Goal: Transaction & Acquisition: Purchase product/service

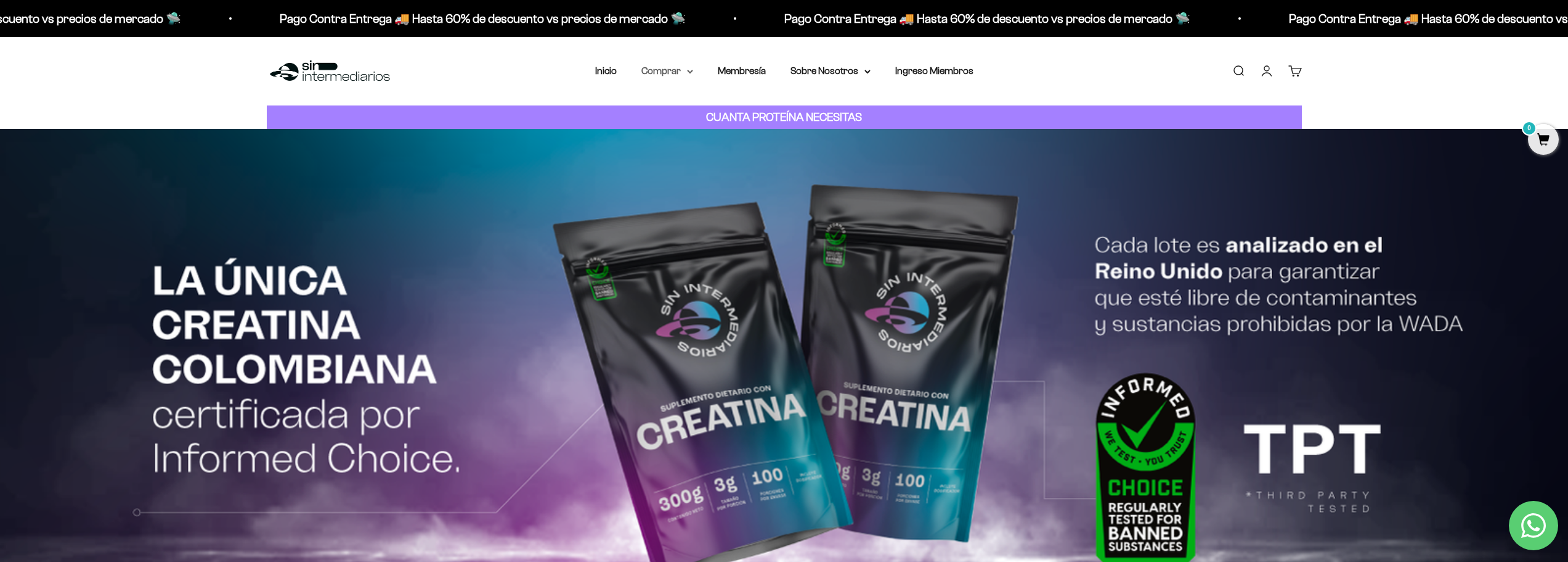
click at [672, 74] on summary "Comprar" at bounding box center [668, 71] width 52 height 16
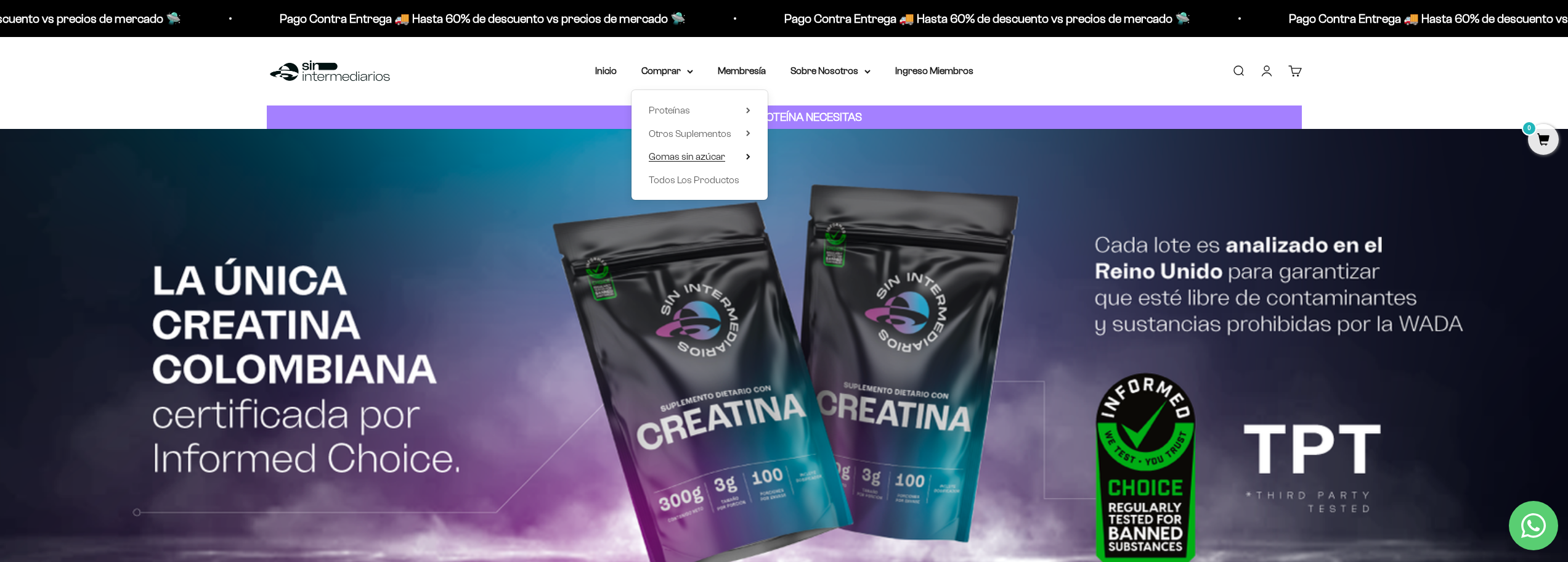
click at [697, 154] on span "Gomas sin azúcar" at bounding box center [687, 156] width 76 height 11
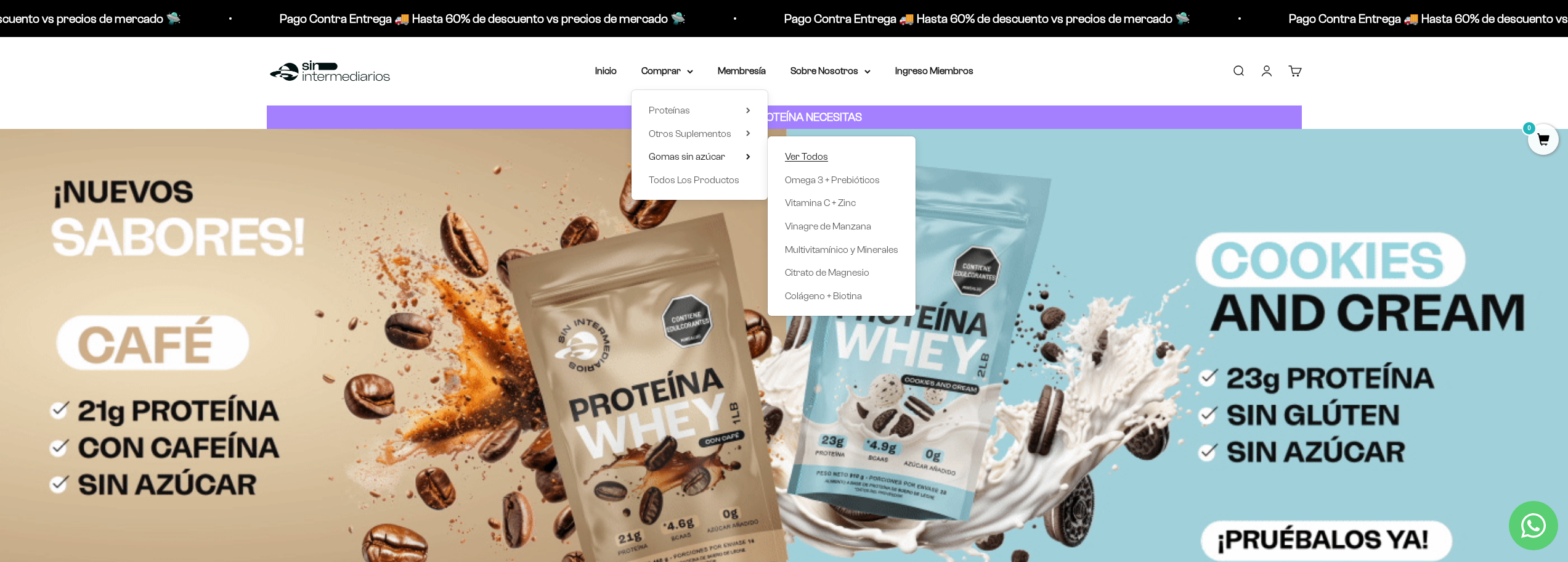
click at [792, 159] on span "Ver Todos" at bounding box center [807, 156] width 43 height 11
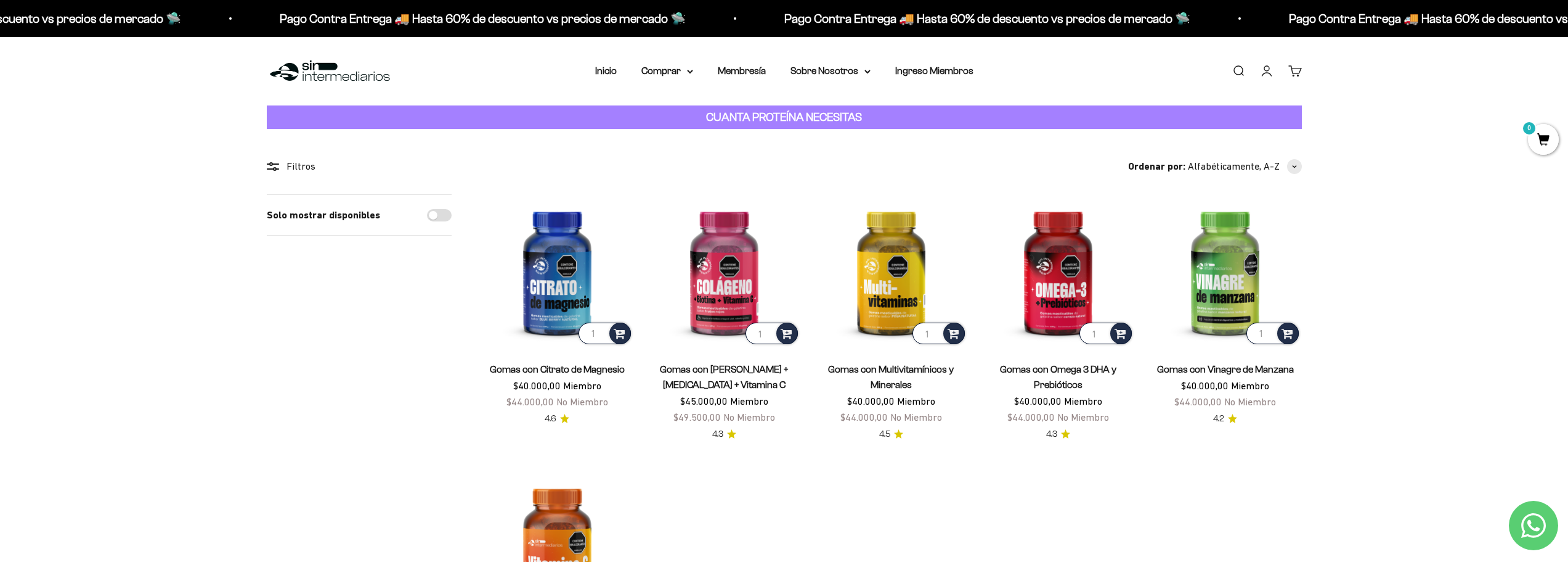
click at [1267, 68] on link "Iniciar sesión" at bounding box center [1267, 71] width 14 height 14
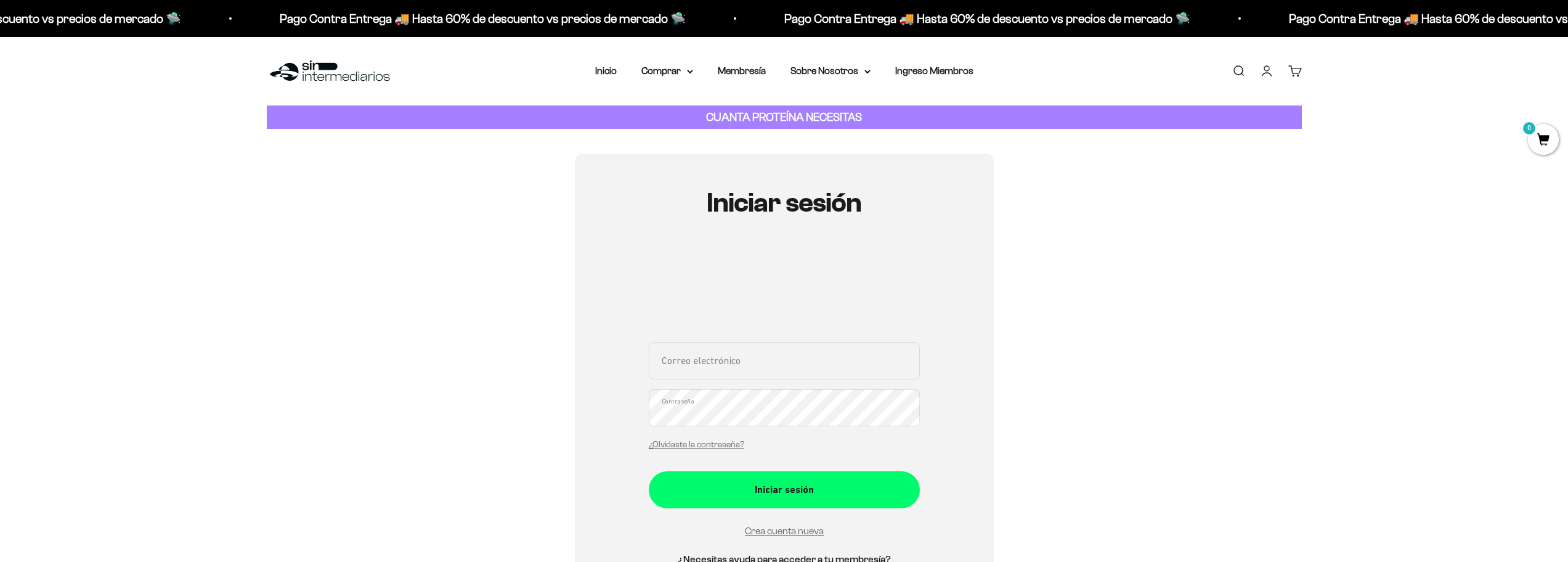
type input "jimsap@gmail.com"
click at [741, 370] on input "jimsap@gmail.com" at bounding box center [784, 360] width 271 height 37
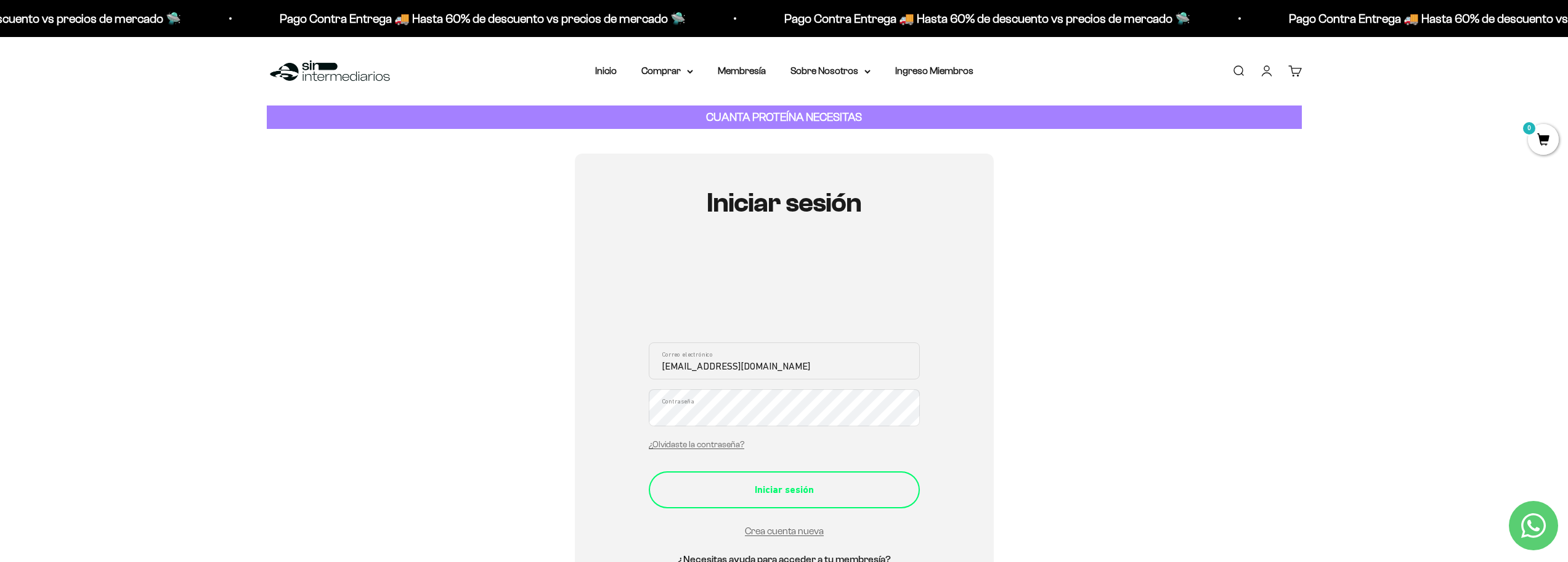
click at [686, 501] on button "Iniciar sesión" at bounding box center [784, 489] width 271 height 37
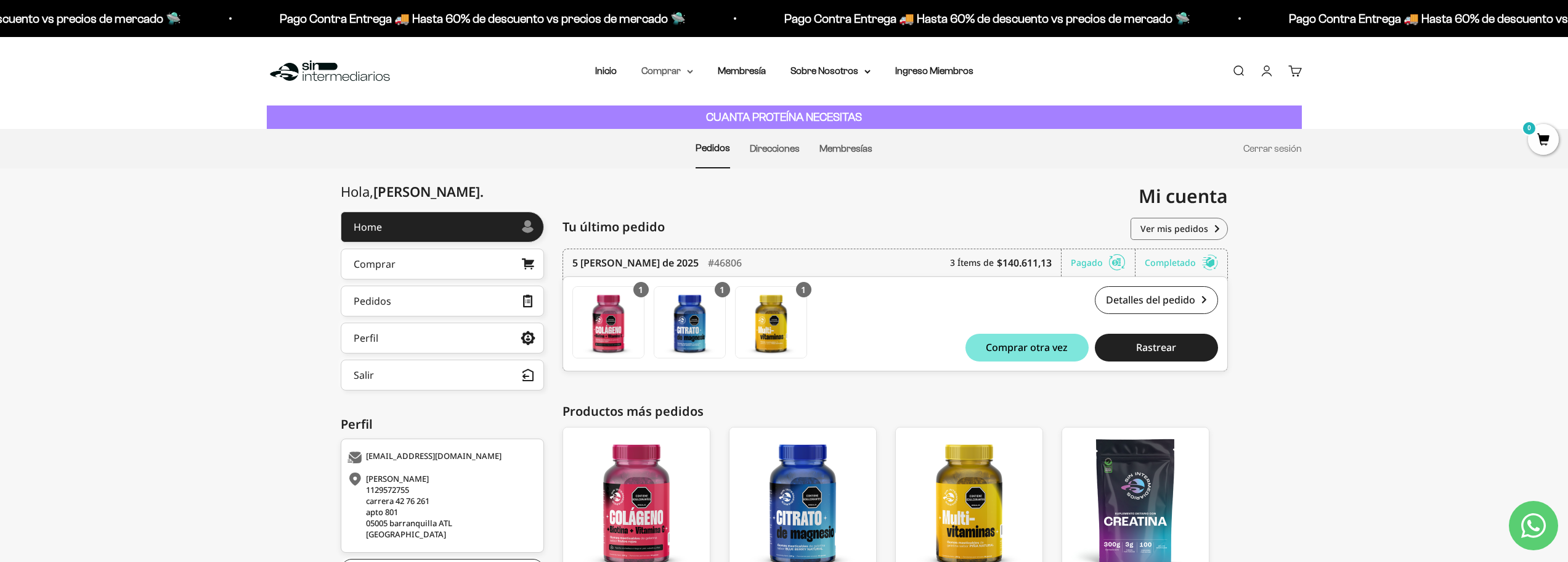
click at [670, 76] on summary "Comprar" at bounding box center [668, 71] width 52 height 16
drag, startPoint x: 668, startPoint y: 181, endPoint x: 655, endPoint y: 185, distance: 13.6
click at [668, 181] on span "Todos Los Productos" at bounding box center [694, 180] width 91 height 11
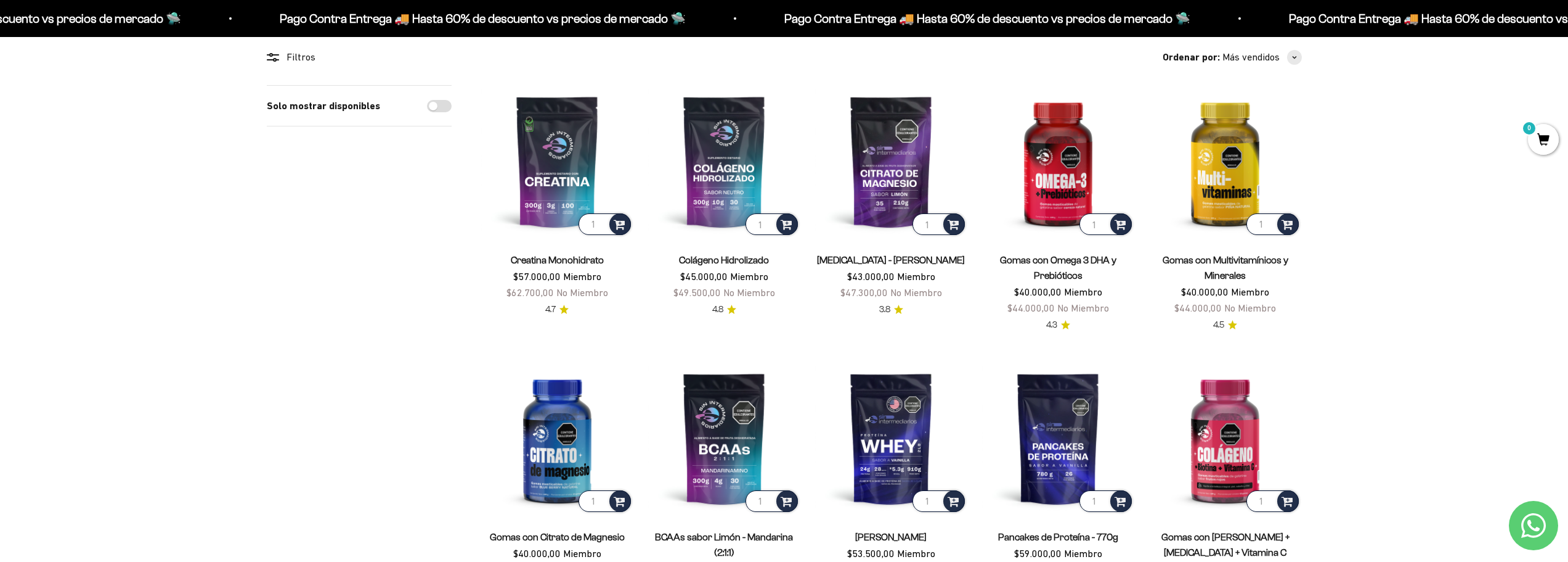
scroll to position [103, 0]
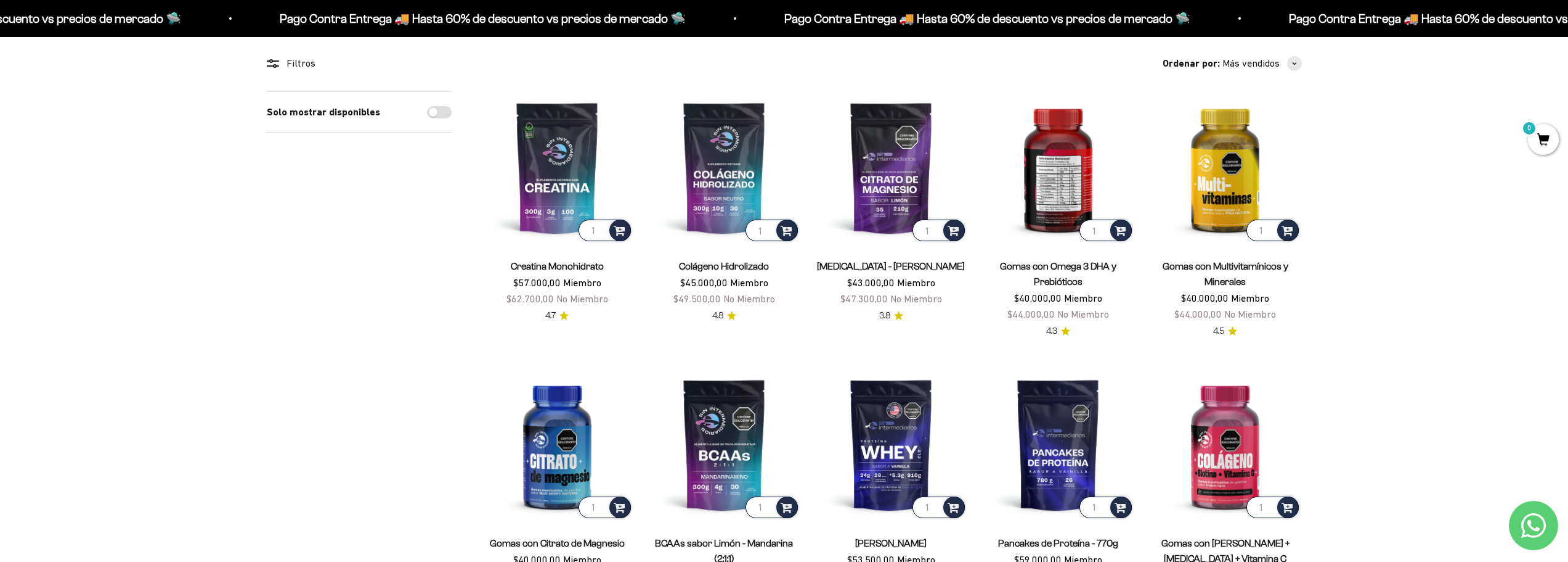
click at [1050, 172] on img at bounding box center [1058, 167] width 152 height 152
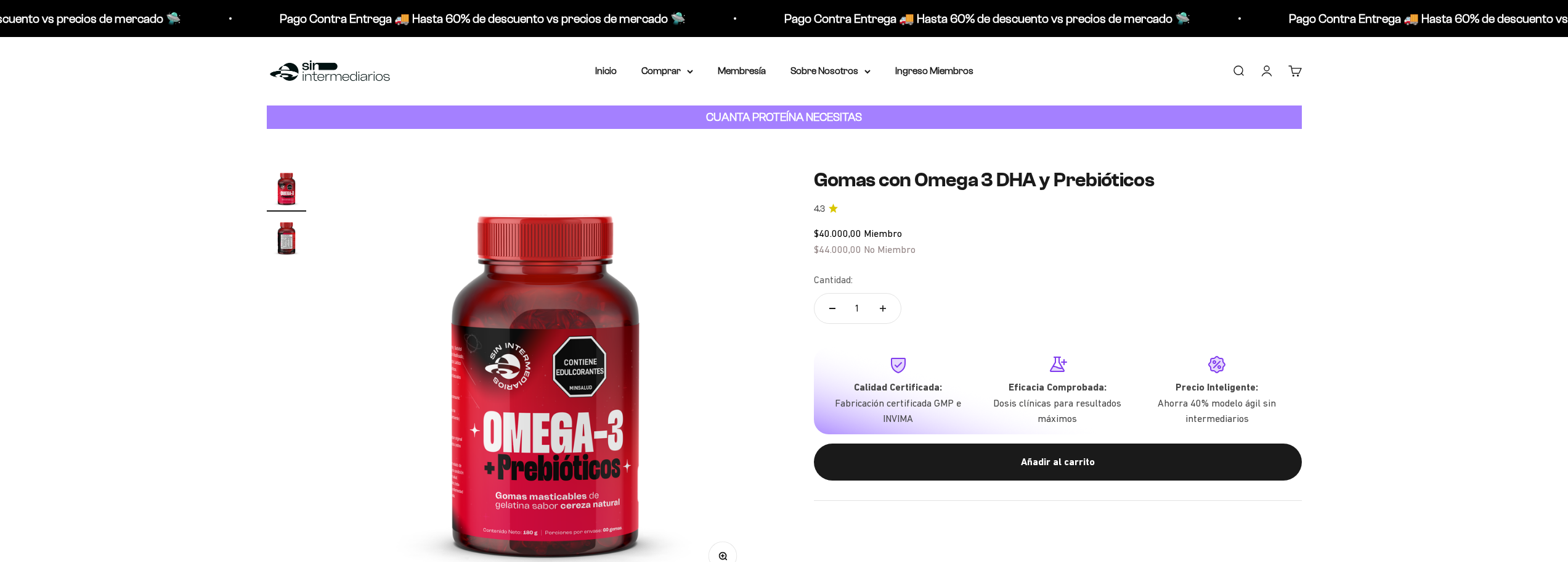
click at [283, 237] on img "Ir al artículo 2" at bounding box center [286, 237] width 40 height 40
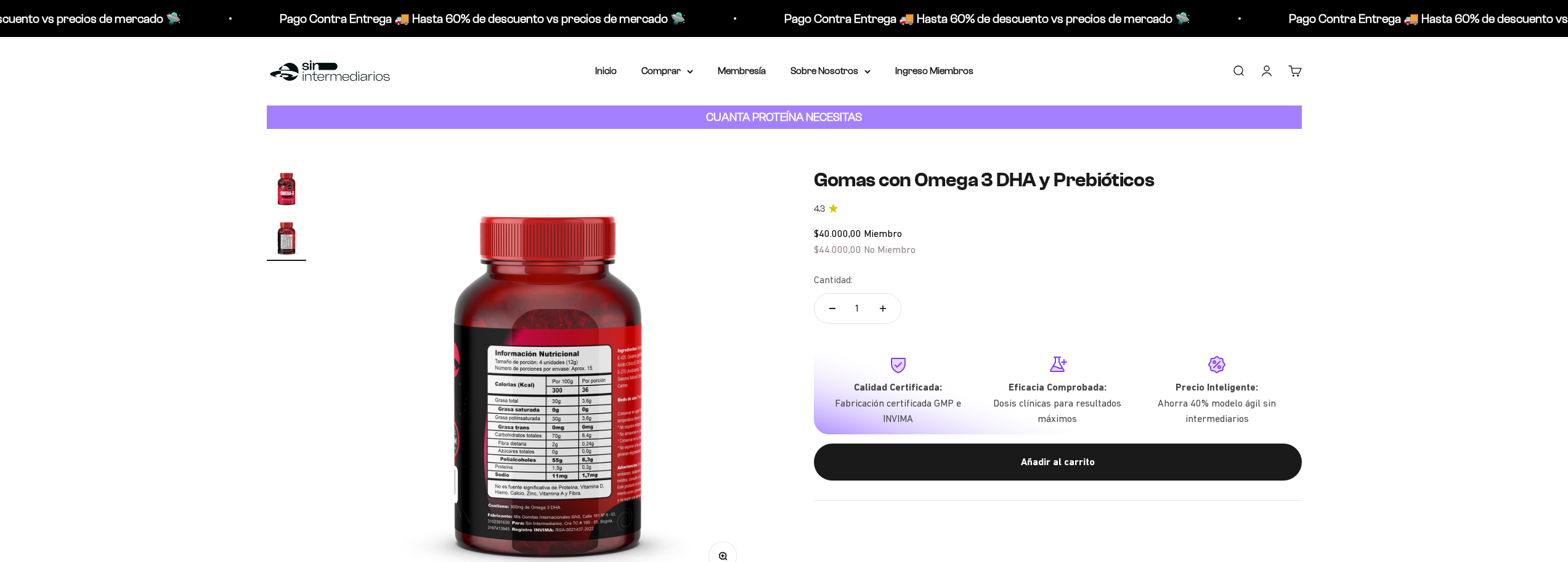
scroll to position [0, 434]
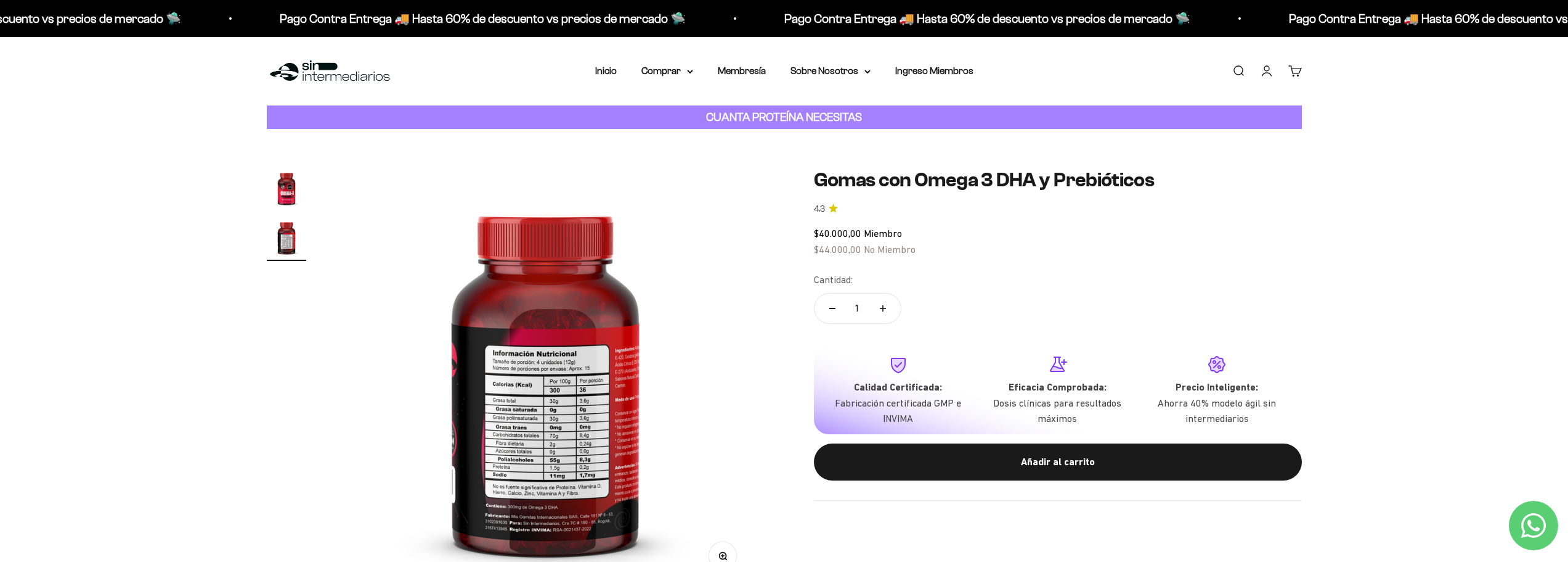
click at [528, 485] on img at bounding box center [545, 377] width 419 height 419
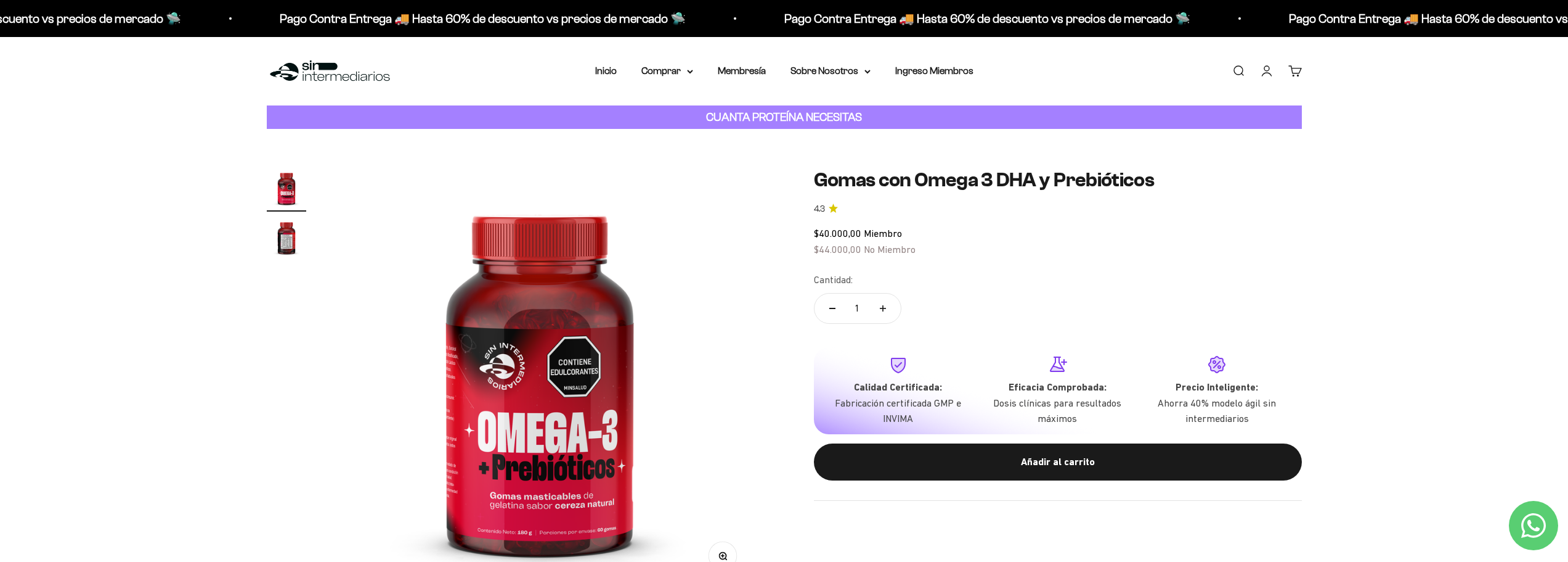
scroll to position [0, 0]
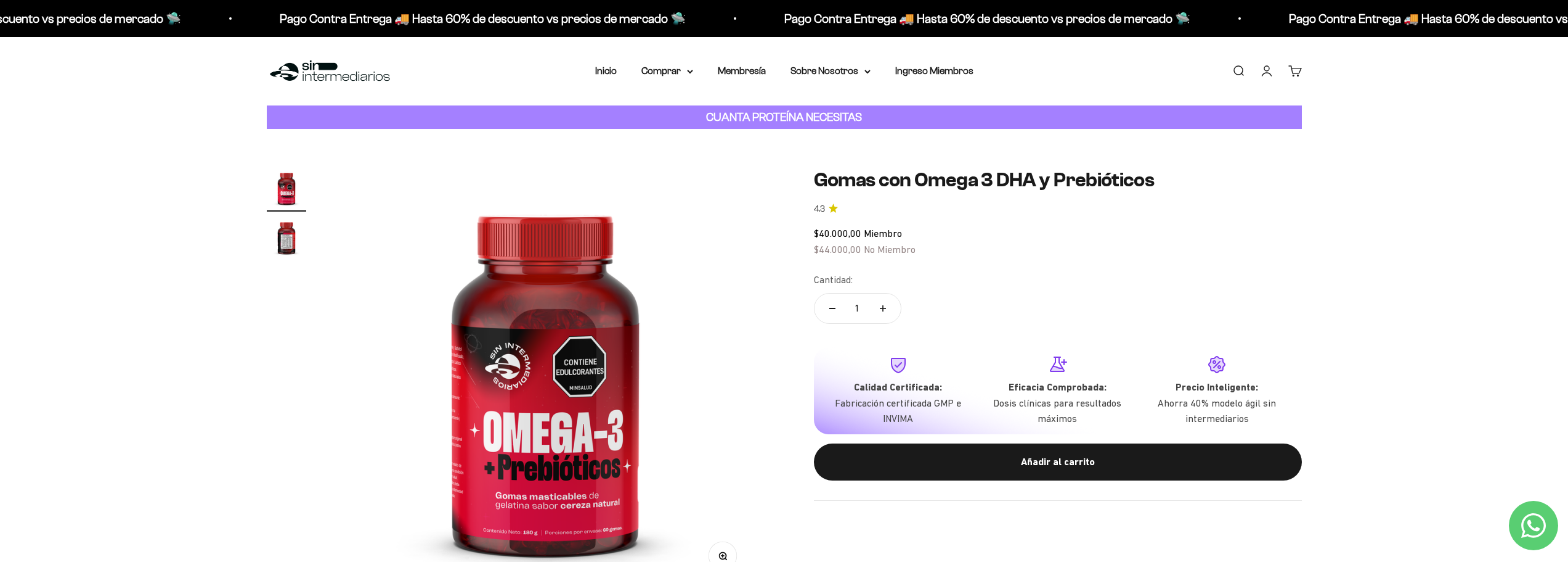
click at [528, 441] on img at bounding box center [545, 377] width 419 height 419
click at [358, 278] on img at bounding box center [545, 377] width 419 height 419
click at [309, 240] on product-gallery "Zoom Ir al artículo 1 Ir al artículo 2" at bounding box center [510, 377] width 488 height 419
click at [283, 240] on img "Ir al artículo 2" at bounding box center [286, 237] width 40 height 40
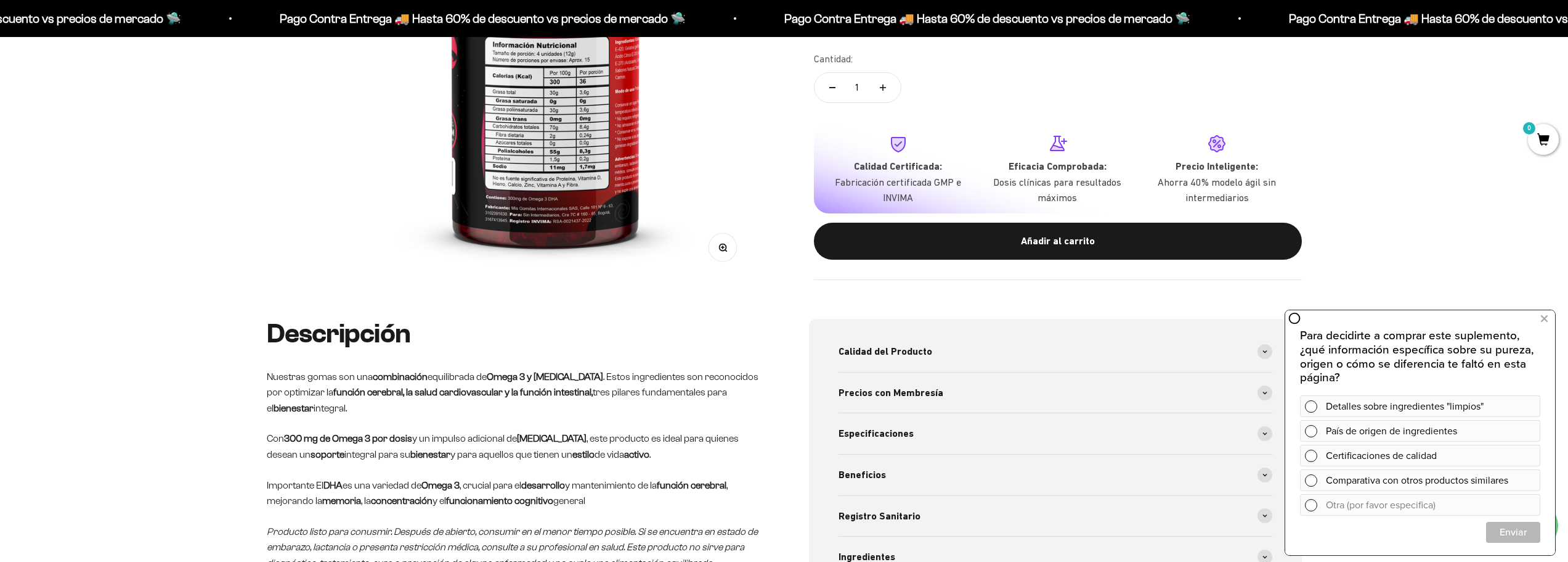
scroll to position [514, 0]
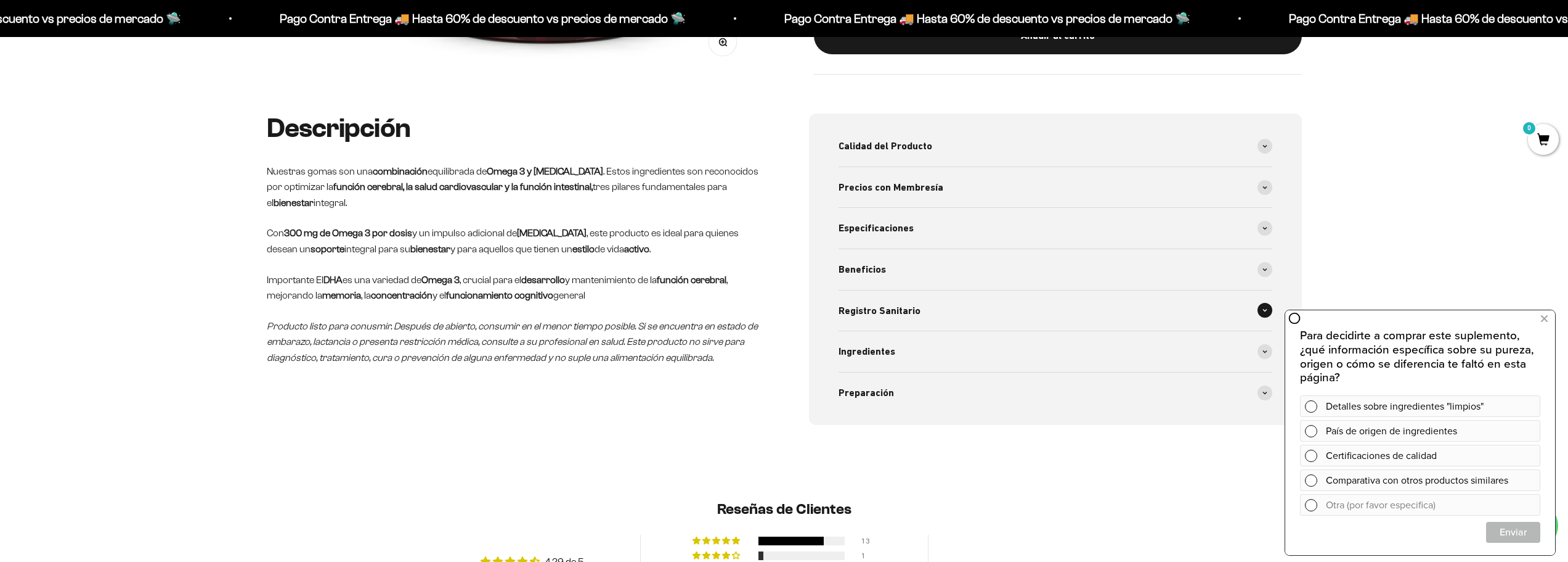
drag, startPoint x: 920, startPoint y: 325, endPoint x: 916, endPoint y: 332, distance: 8.1
click at [919, 325] on div "Registro Sanitario" at bounding box center [1055, 311] width 434 height 40
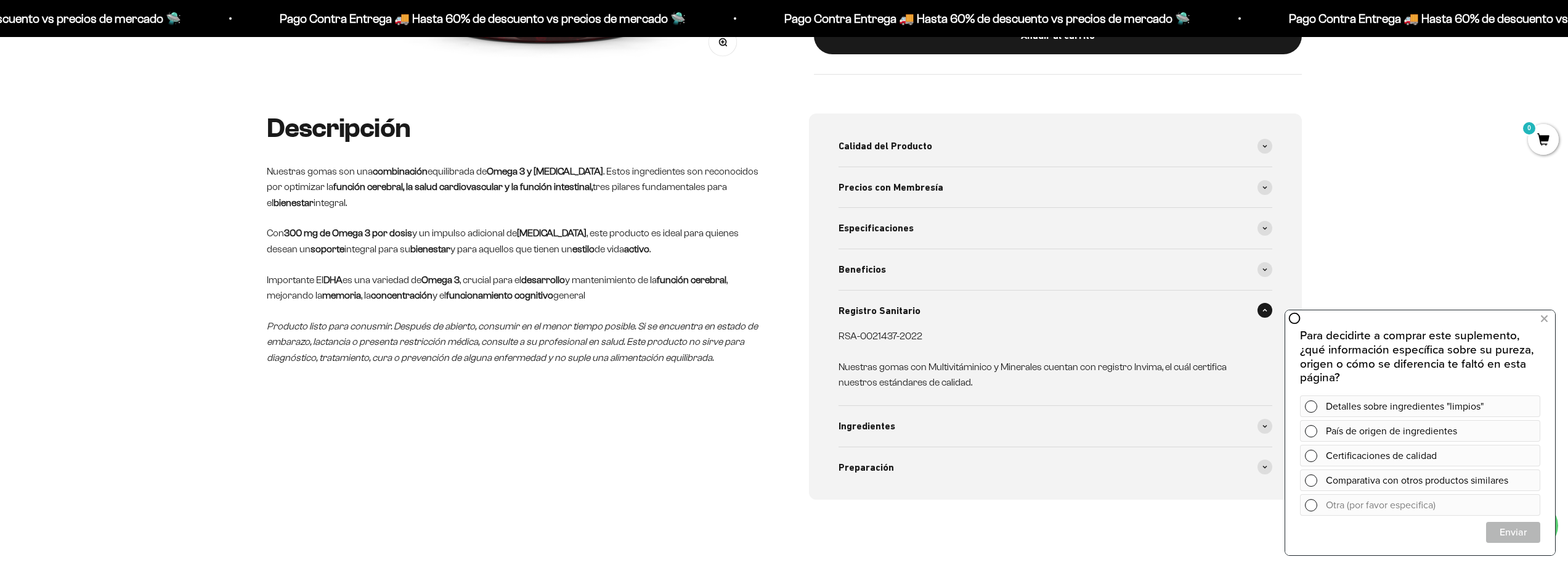
click at [892, 348] on div "RSA-0021437-2022 Nuestras gomas con Multivitáminico y Minerales cuentan con reg…" at bounding box center [1047, 359] width 419 height 62
click at [891, 408] on div "Ingredientes" at bounding box center [1055, 426] width 434 height 40
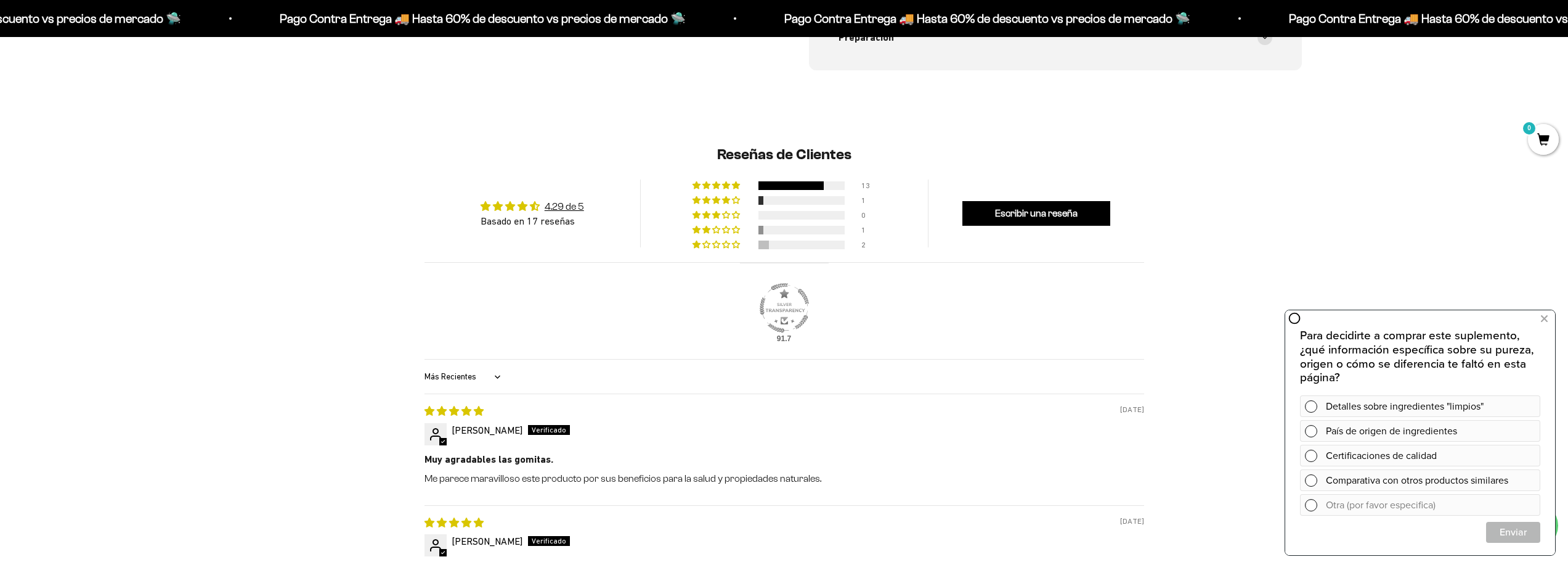
scroll to position [1130, 0]
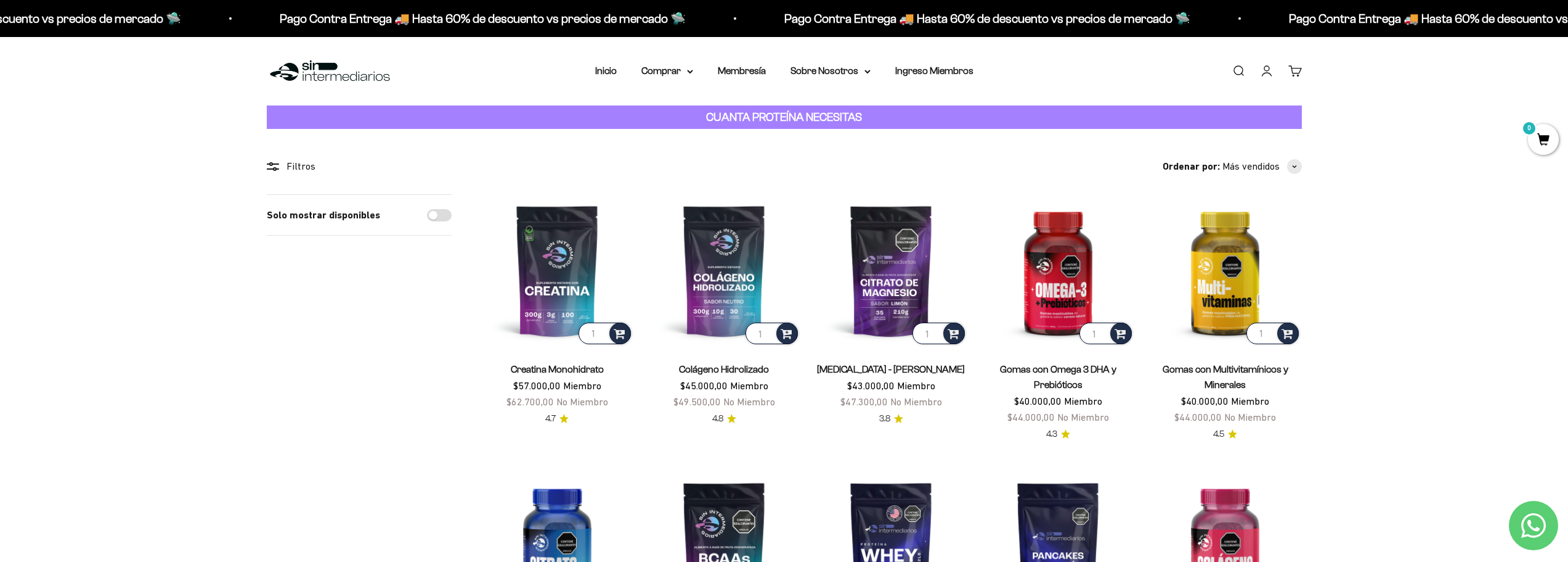
click at [1261, 66] on link "Cuenta" at bounding box center [1267, 71] width 14 height 14
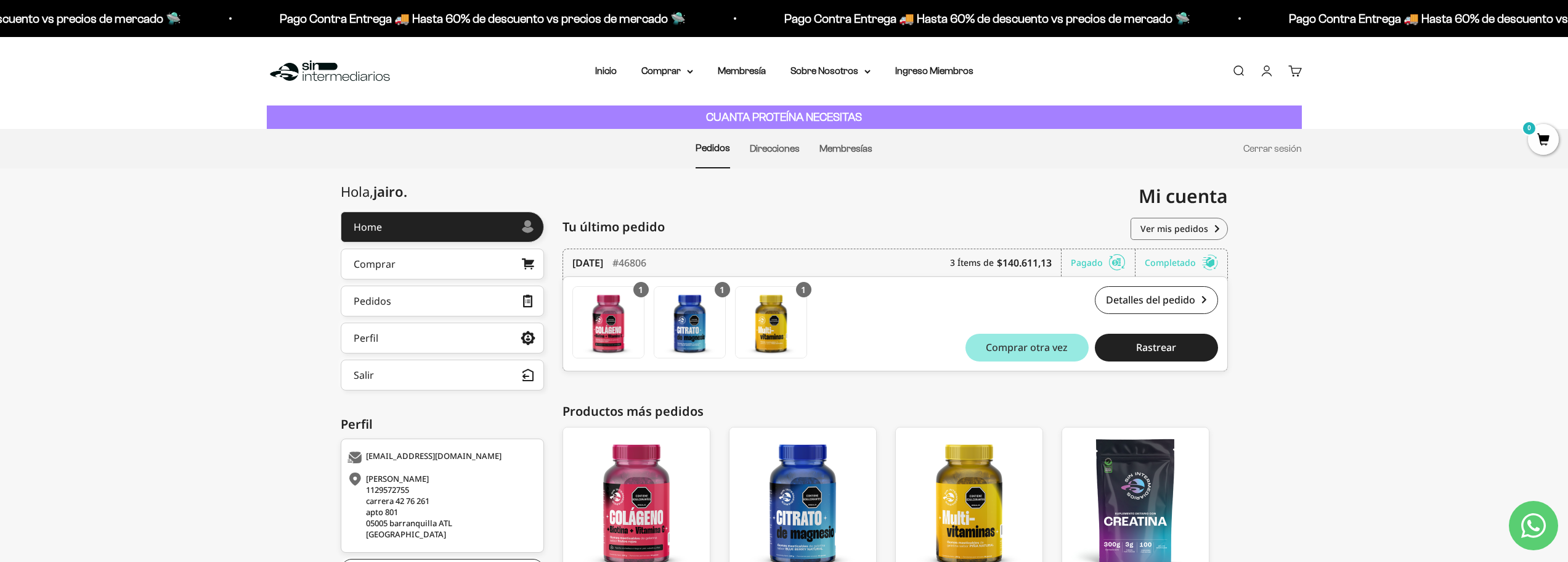
click at [1054, 346] on span "Comprar otra vez" at bounding box center [1027, 347] width 82 height 10
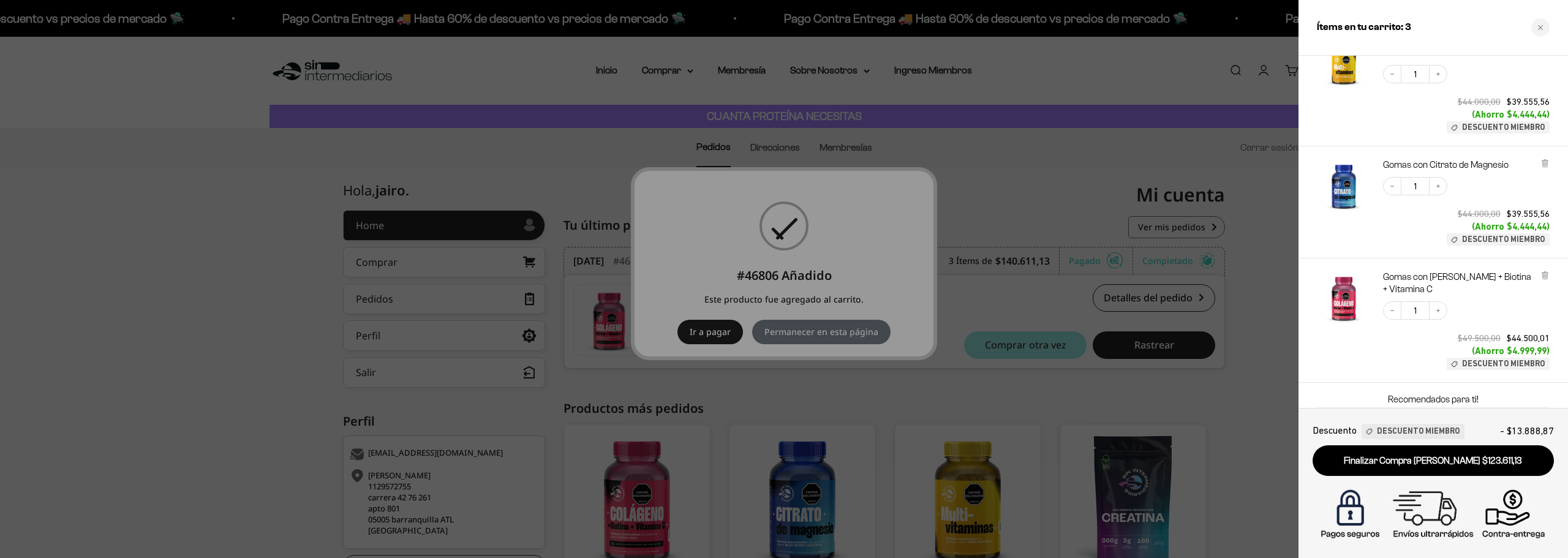
scroll to position [183, 0]
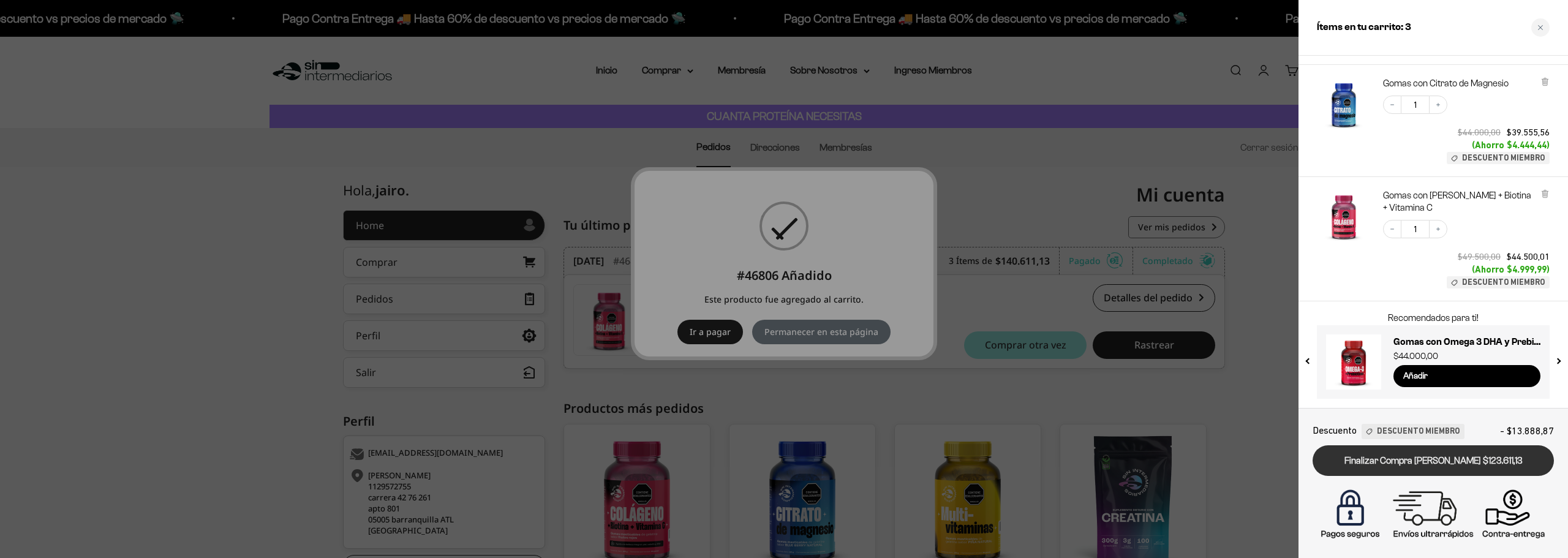
click at [1394, 453] on link "Finalizar Compra [PERSON_NAME] $123.611,13" at bounding box center [1433, 461] width 242 height 32
